Goal: Download file/media

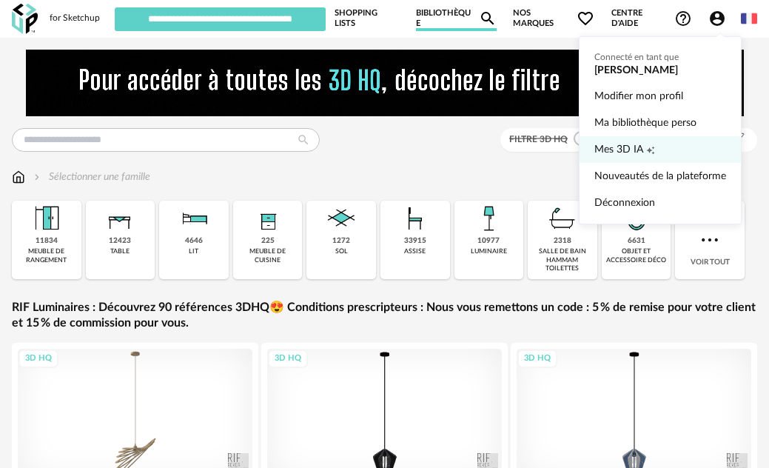
click at [631, 154] on span "Mes 3D IA" at bounding box center [618, 149] width 49 height 27
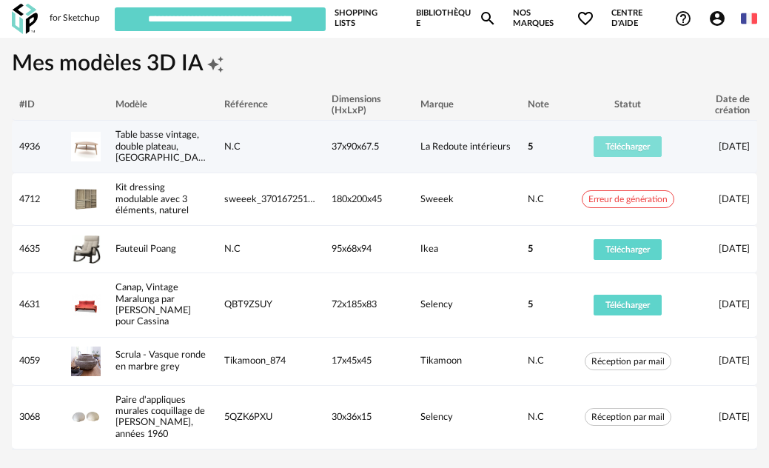
click at [640, 143] on span "Télécharger" at bounding box center [627, 146] width 44 height 9
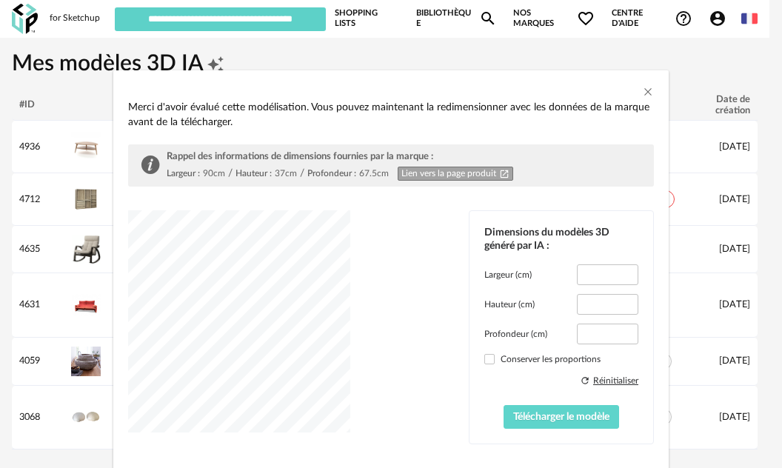
type input "****"
click at [544, 422] on span "Télécharger le modèle" at bounding box center [561, 417] width 96 height 10
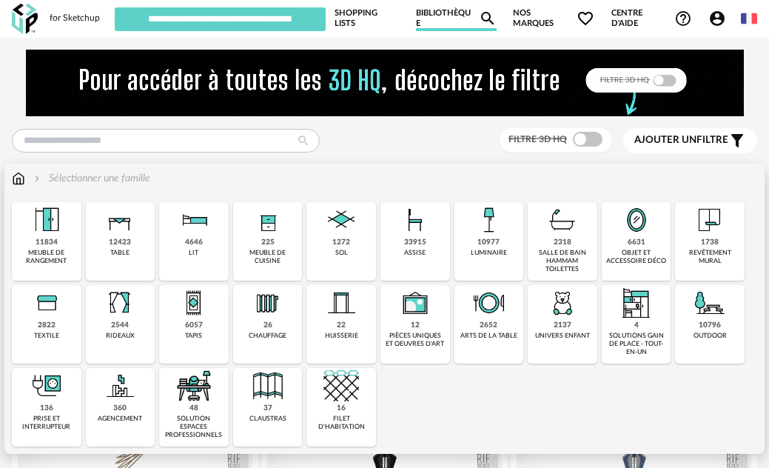
drag, startPoint x: 422, startPoint y: 271, endPoint x: 415, endPoint y: 270, distance: 7.4
click at [423, 271] on div "33915 assise" at bounding box center [415, 241] width 70 height 78
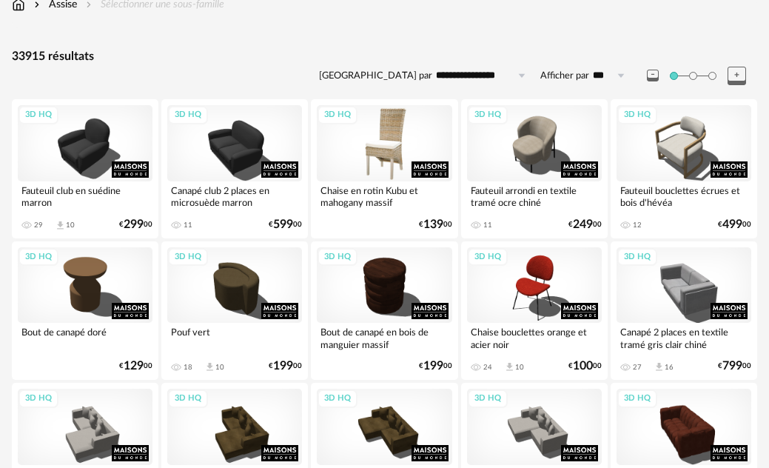
scroll to position [222, 0]
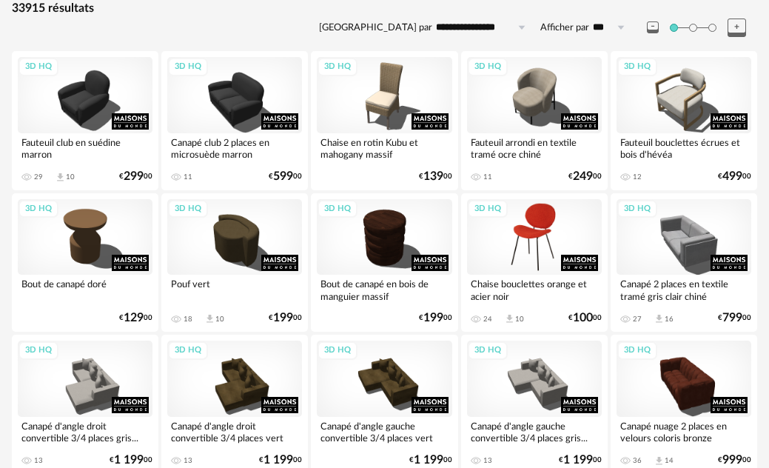
click at [536, 228] on div "3D HQ" at bounding box center [534, 237] width 135 height 76
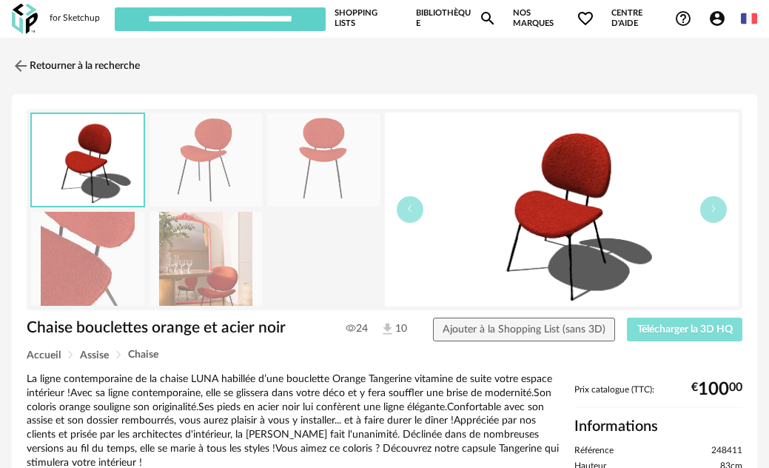
click at [657, 324] on span "Télécharger la 3D HQ" at bounding box center [684, 329] width 95 height 10
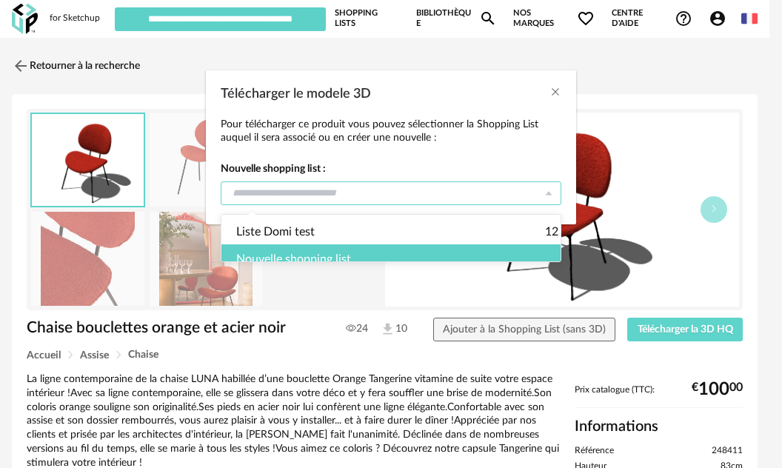
click at [375, 189] on input "Télécharger le modele 3D" at bounding box center [391, 193] width 340 height 24
click at [298, 236] on span "Liste Domi test" at bounding box center [275, 231] width 78 height 25
type input "**********"
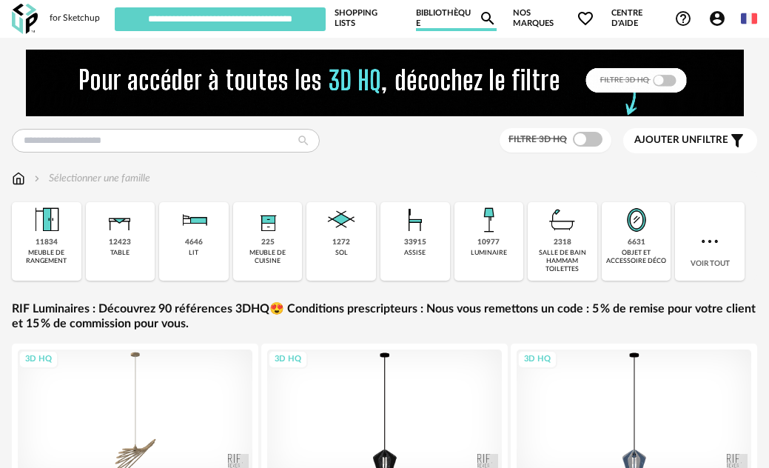
click at [417, 247] on div "33915 assise" at bounding box center [415, 241] width 70 height 78
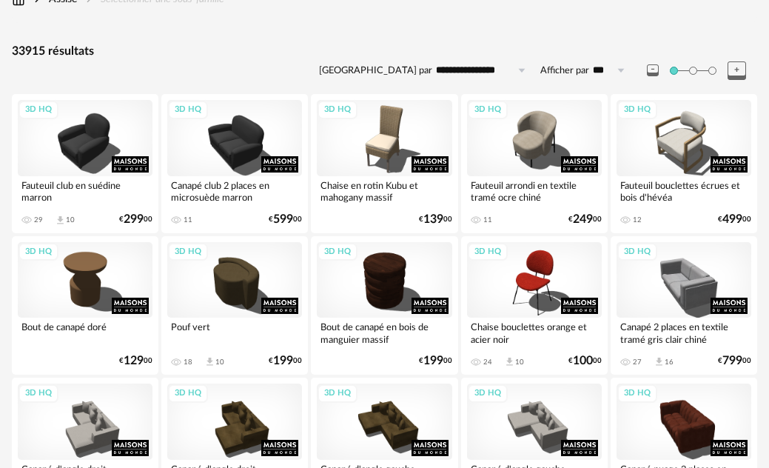
scroll to position [222, 0]
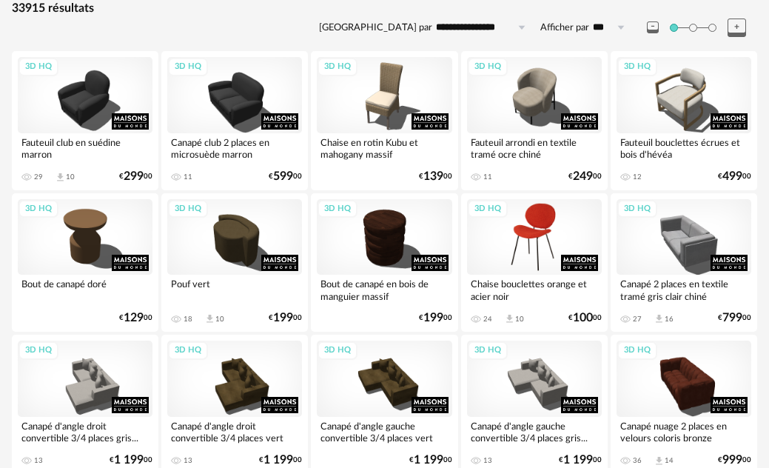
click at [520, 222] on div "3D HQ" at bounding box center [534, 237] width 135 height 76
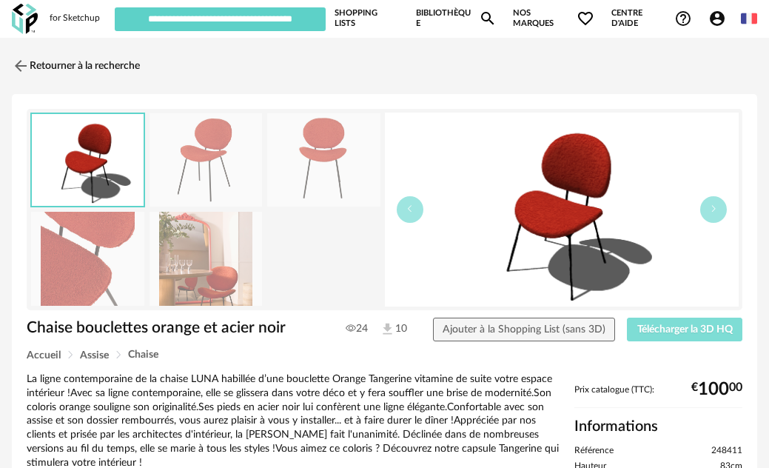
click at [640, 332] on span "Télécharger la 3D HQ" at bounding box center [684, 329] width 95 height 10
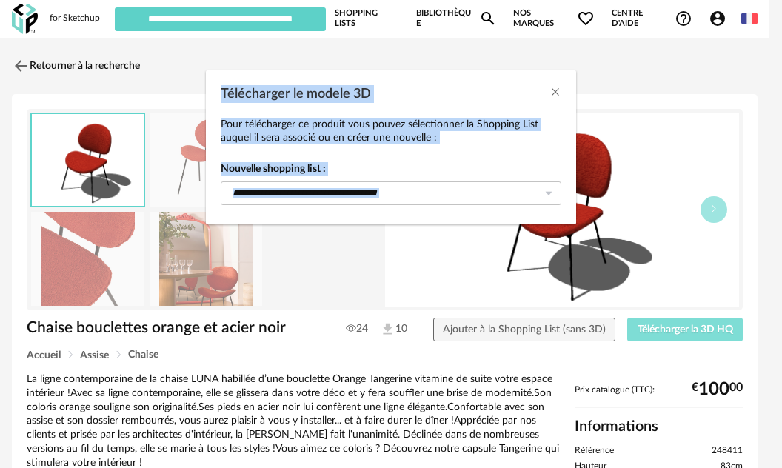
click at [640, 332] on div "Télécharger le modele 3D Pour télécharger ce produit vous pouvez sélectionner l…" at bounding box center [391, 234] width 782 height 468
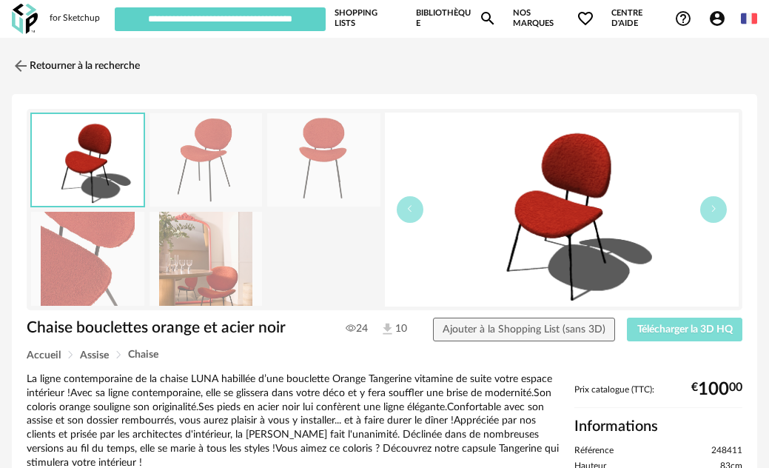
click at [709, 332] on span "Télécharger la 3D HQ" at bounding box center [684, 329] width 95 height 10
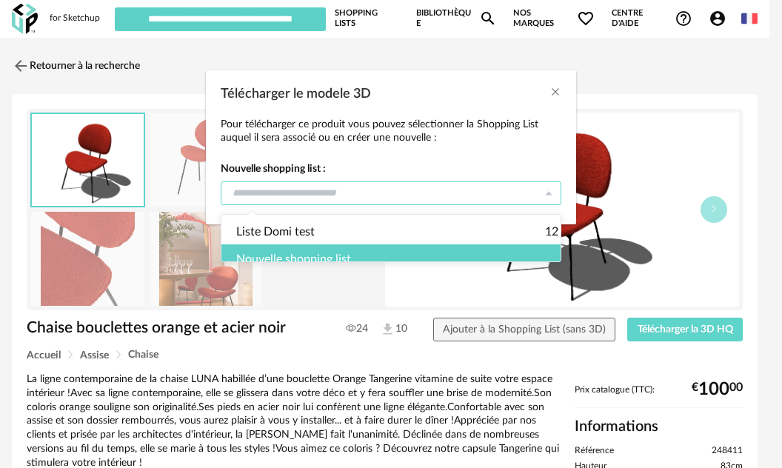
click at [294, 201] on input "Télécharger le modele 3D" at bounding box center [391, 193] width 340 height 24
click at [281, 236] on span "Liste Domi test" at bounding box center [275, 231] width 78 height 25
type input "**********"
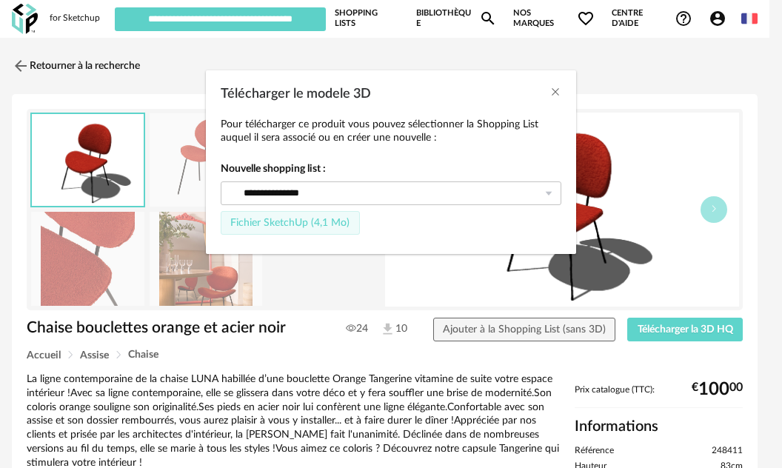
click at [276, 224] on span "Fichier SketchUp (4,1 Mo)" at bounding box center [289, 223] width 119 height 10
type input "**********"
